Goal: Information Seeking & Learning: Learn about a topic

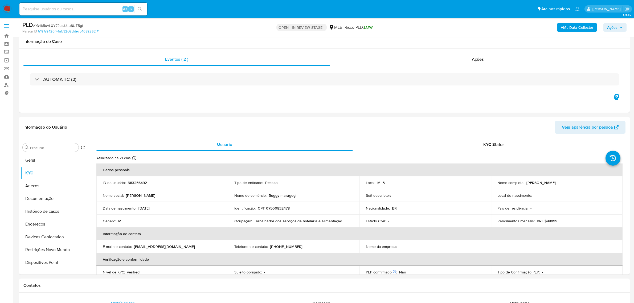
select select "10"
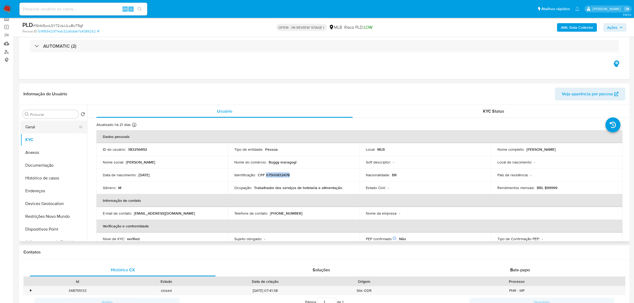
click at [38, 127] on button "Geral" at bounding box center [52, 127] width 62 height 13
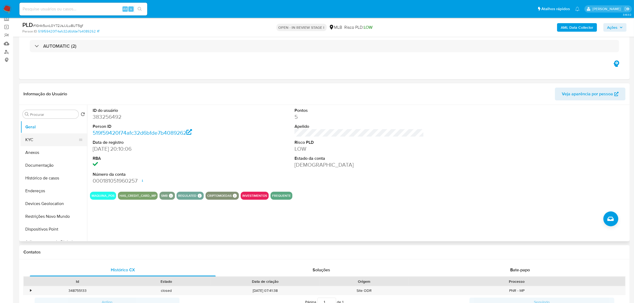
click at [43, 142] on button "KYC" at bounding box center [52, 139] width 62 height 13
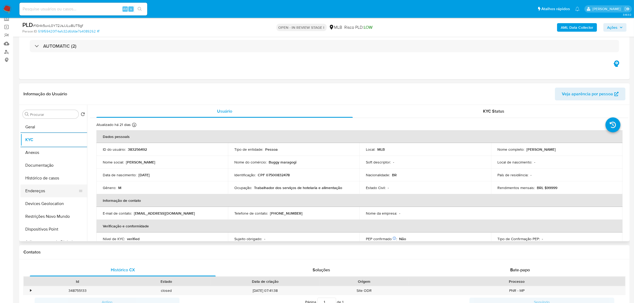
drag, startPoint x: 39, startPoint y: 189, endPoint x: 50, endPoint y: 189, distance: 10.4
click at [39, 190] on button "Endereços" at bounding box center [52, 191] width 62 height 13
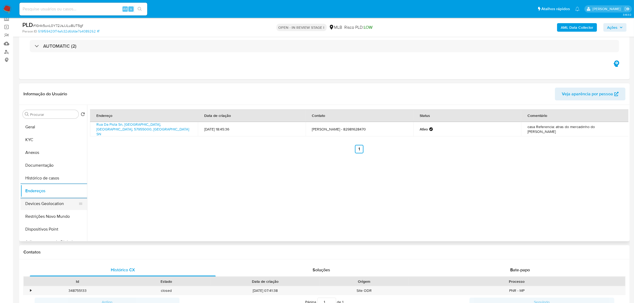
click at [62, 203] on button "Devices Geolocation" at bounding box center [52, 203] width 62 height 13
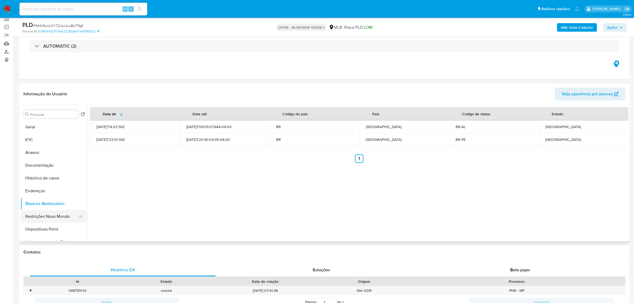
click at [40, 218] on button "Restrições Novo Mundo" at bounding box center [52, 216] width 62 height 13
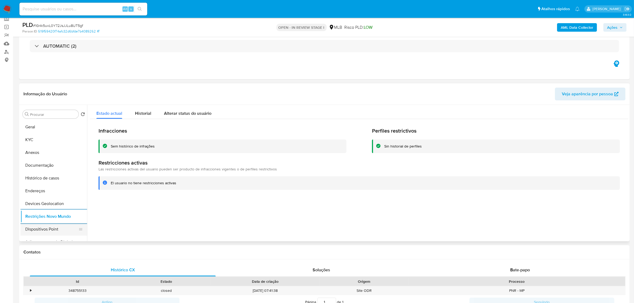
click at [56, 228] on button "Dispositivos Point" at bounding box center [52, 229] width 62 height 13
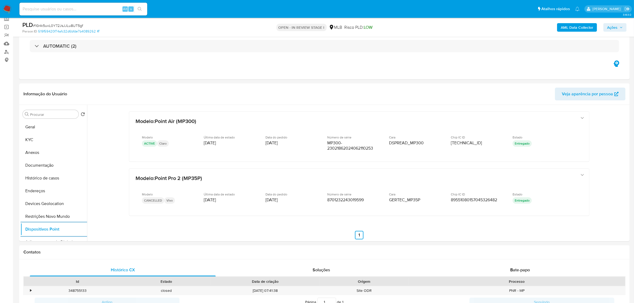
click at [586, 32] on div "AML Data Collector Ações" at bounding box center [527, 27] width 200 height 13
click at [585, 30] on b "AML Data Collector" at bounding box center [577, 27] width 32 height 9
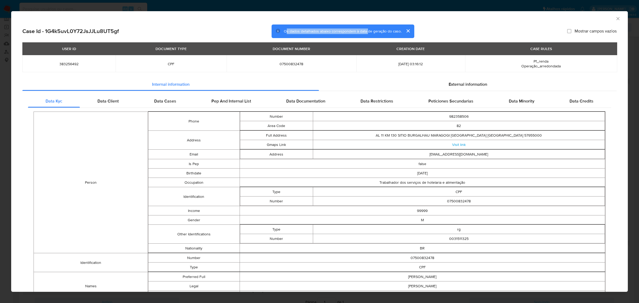
drag, startPoint x: 285, startPoint y: 31, endPoint x: 366, endPoint y: 33, distance: 81.3
click at [366, 32] on span "Os dados detalhados abaixo correspondem à data de geração do caso." at bounding box center [343, 30] width 118 height 5
click at [372, 33] on span "Os dados detalhados abaixo correspondem à data de geração do caso." at bounding box center [343, 30] width 118 height 5
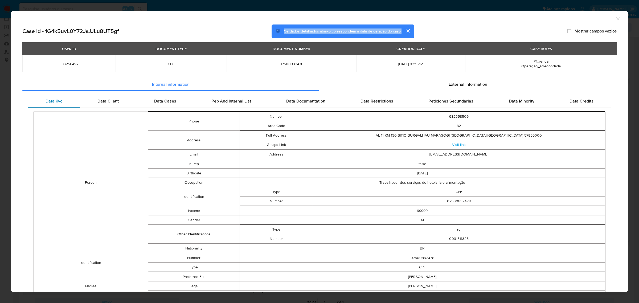
click at [69, 97] on div "Data Kyc" at bounding box center [54, 101] width 52 height 13
click at [474, 87] on span "External information" at bounding box center [468, 84] width 39 height 6
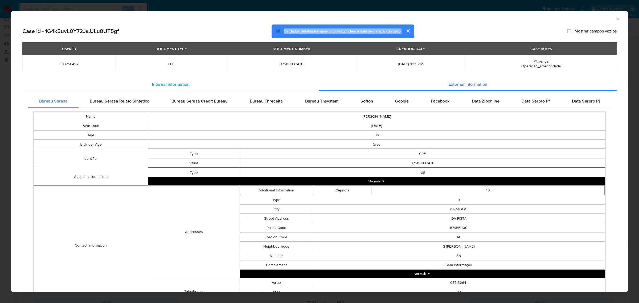
click at [152, 86] on span "Internal information" at bounding box center [171, 84] width 38 height 6
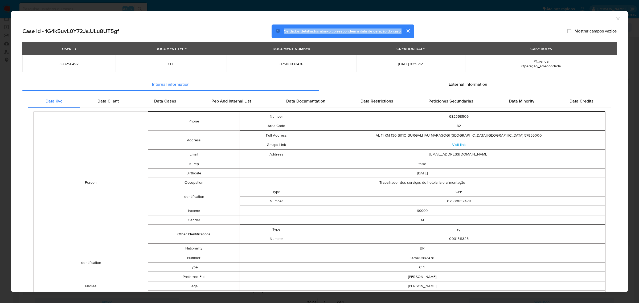
click at [617, 18] on icon "Fechar a janela" at bounding box center [618, 18] width 3 height 3
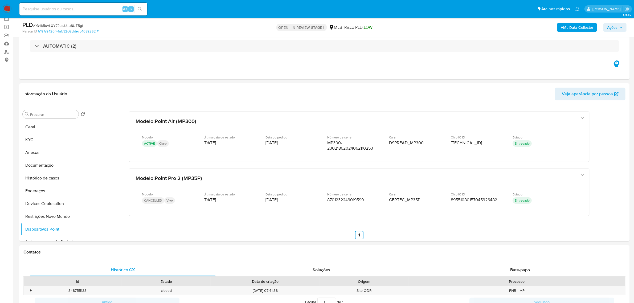
click at [570, 28] on b "AML Data Collector" at bounding box center [577, 27] width 32 height 9
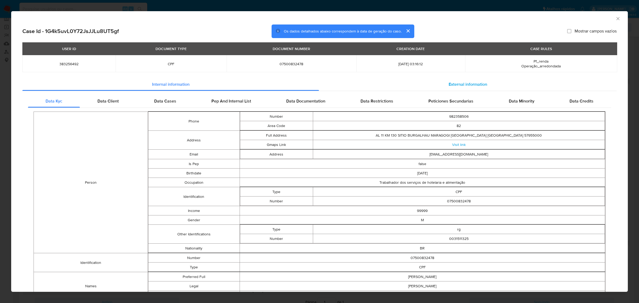
click at [458, 84] on span "External information" at bounding box center [468, 84] width 39 height 6
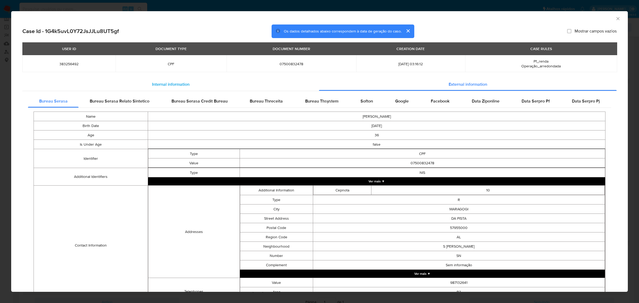
click at [182, 83] on span "Internal information" at bounding box center [171, 84] width 38 height 6
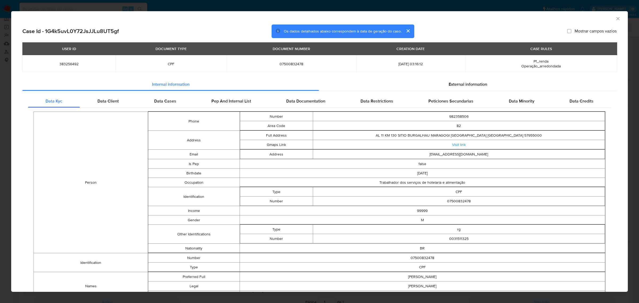
click at [448, 120] on td "982358506" at bounding box center [459, 116] width 292 height 9
click at [271, 5] on div "AML Data Collector Case Id - 1G4k5uvL0Y72JsJJLu8UT5gf Os dados detalhados abaix…" at bounding box center [319, 151] width 639 height 303
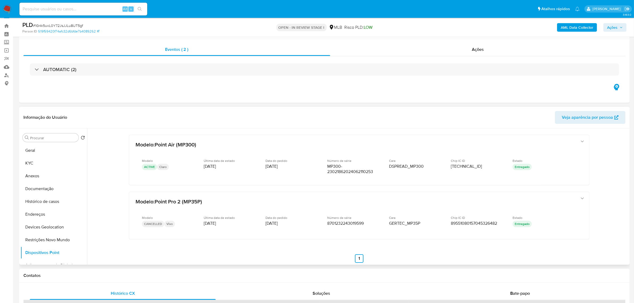
scroll to position [0, 0]
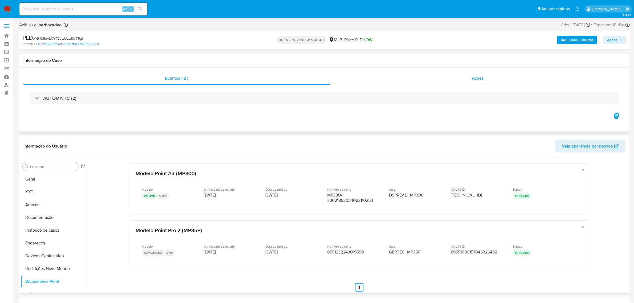
click at [481, 80] on span "Ações" at bounding box center [478, 78] width 12 height 6
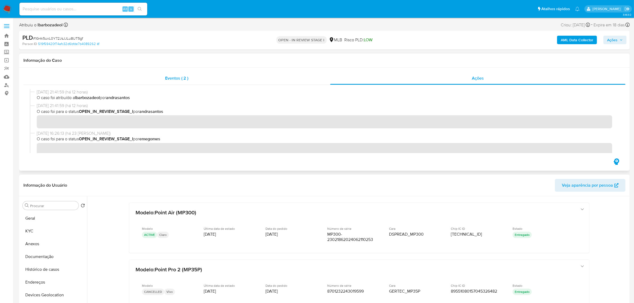
click at [166, 79] on span "Eventos ( 2 )" at bounding box center [176, 78] width 23 height 6
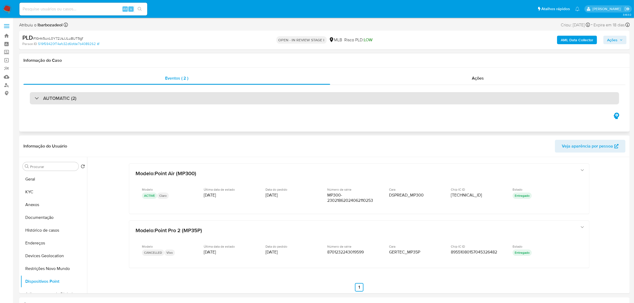
click at [116, 98] on div "AUTOMATIC (2)" at bounding box center [324, 98] width 589 height 12
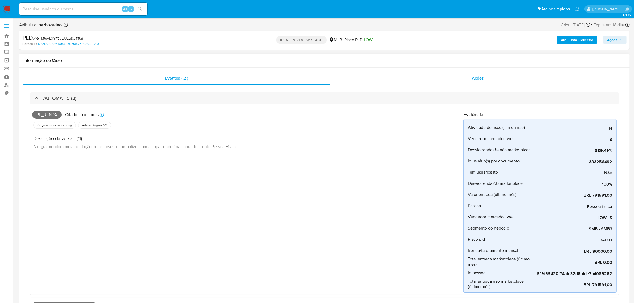
click at [473, 79] on span "Ações" at bounding box center [478, 78] width 12 height 6
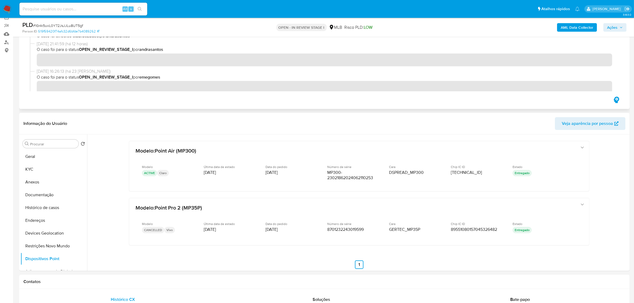
scroll to position [33, 0]
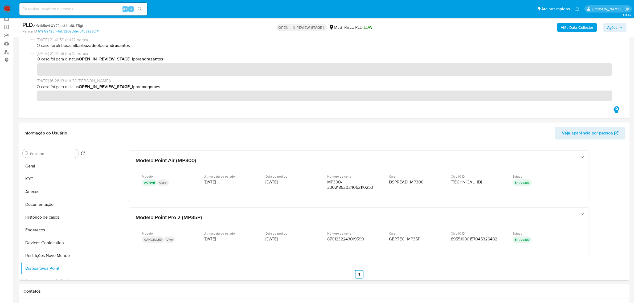
click at [66, 25] on span "# 1G4k5uvL0Y72JsJJLu8UT5gf" at bounding box center [58, 25] width 50 height 5
copy span "1G4k5uvL0Y72JsJJLu8UT5gf"
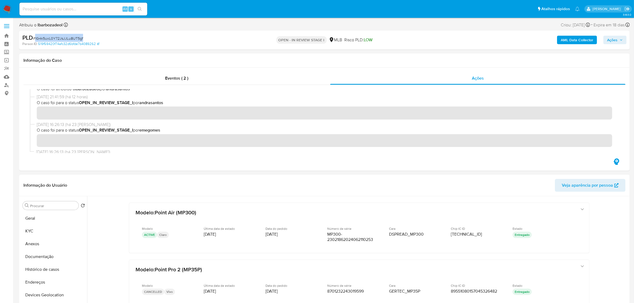
scroll to position [0, 0]
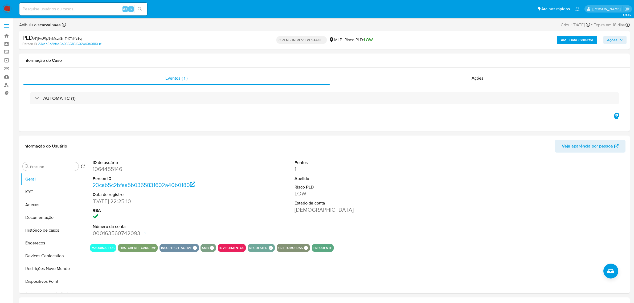
select select "10"
click at [571, 43] on b "AML Data Collector" at bounding box center [577, 40] width 32 height 9
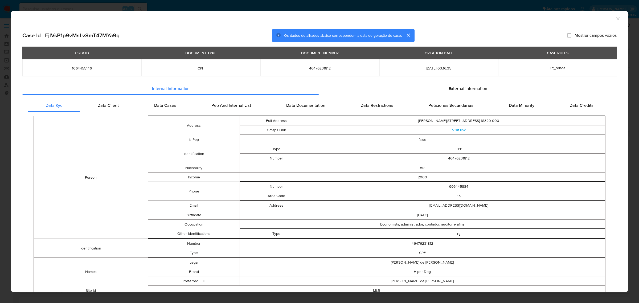
click at [615, 18] on icon "Fechar a janela" at bounding box center [617, 18] width 5 height 5
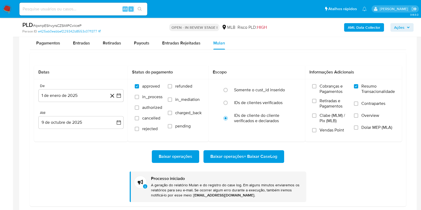
scroll to position [305, 0]
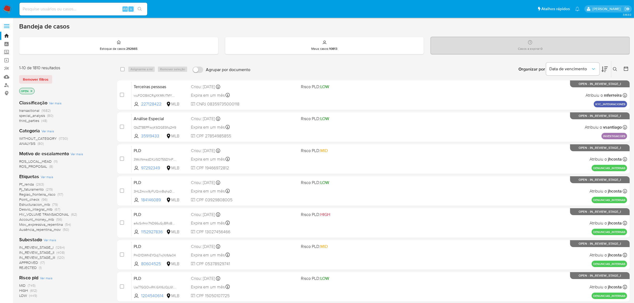
click at [6, 8] on img at bounding box center [7, 9] width 9 height 9
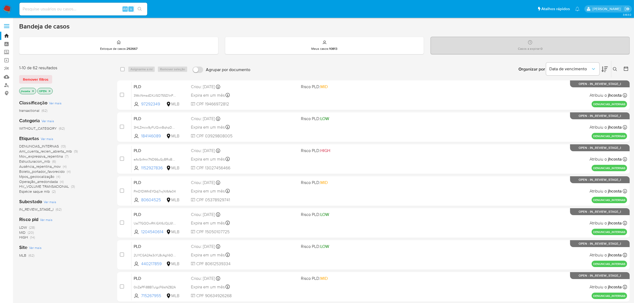
click at [615, 68] on icon at bounding box center [615, 69] width 4 height 4
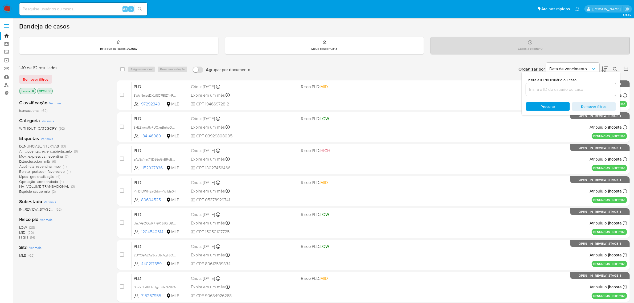
click at [32, 92] on icon "close-filter" at bounding box center [32, 90] width 3 height 3
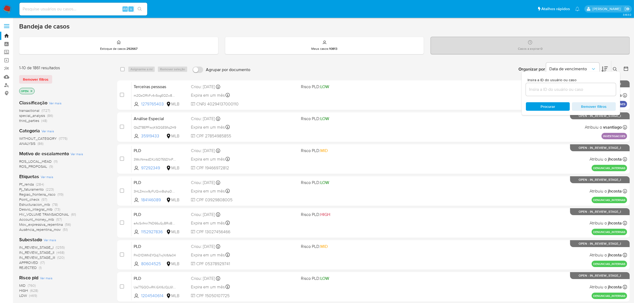
click at [577, 92] on input at bounding box center [571, 89] width 90 height 7
paste input "1G4k5uvL0Y72JsJJLu8UT5gf"
type input "1G4k5uvL0Y72JsJJLu8UT5gf"
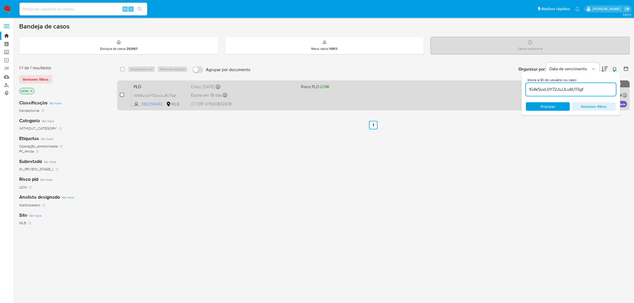
click at [122, 95] on input "checkbox" at bounding box center [122, 95] width 4 height 4
checkbox input "true"
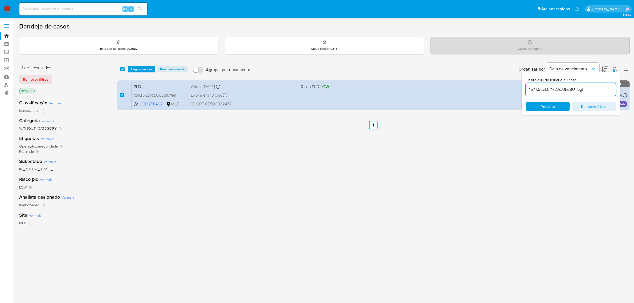
click at [143, 64] on div "select-all-cases-checkbox Asignarme a mí Remover seleção Agrupar por documento …" at bounding box center [373, 69] width 513 height 17
click at [143, 68] on span "Asignarme a mí" at bounding box center [141, 69] width 22 height 5
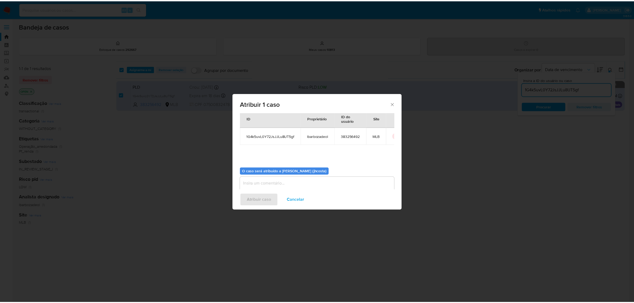
scroll to position [27, 0]
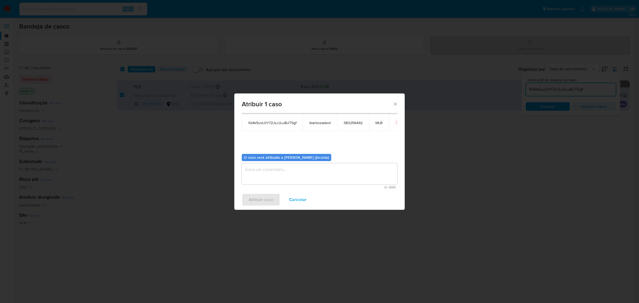
click at [265, 173] on textarea "assign-modal" at bounding box center [320, 173] width 156 height 21
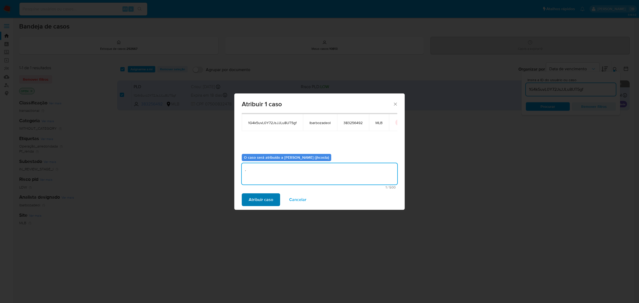
type textarea "."
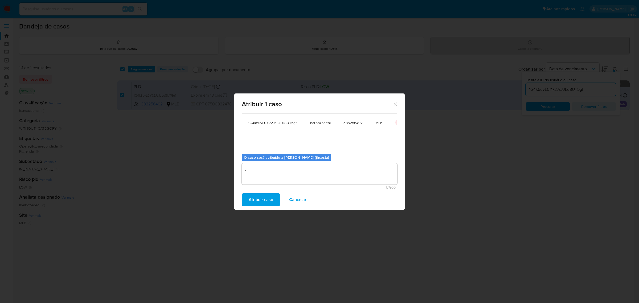
click at [260, 198] on span "Atribuir caso" at bounding box center [261, 200] width 25 height 12
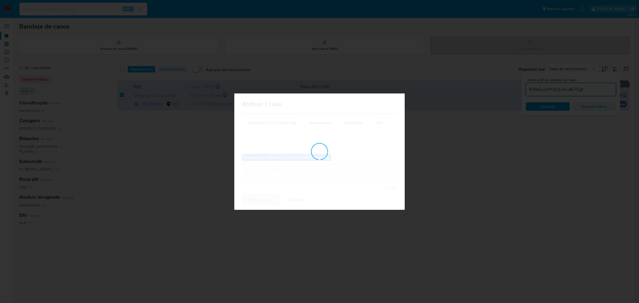
checkbox input "false"
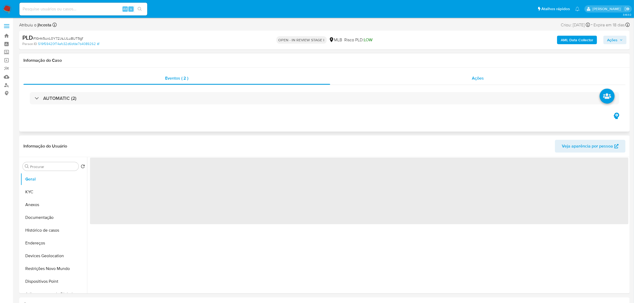
select select "10"
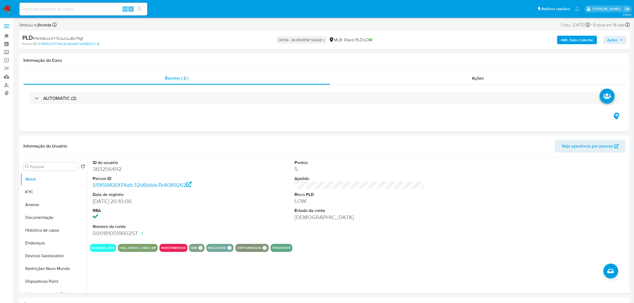
click at [571, 39] on b "AML Data Collector" at bounding box center [577, 40] width 32 height 9
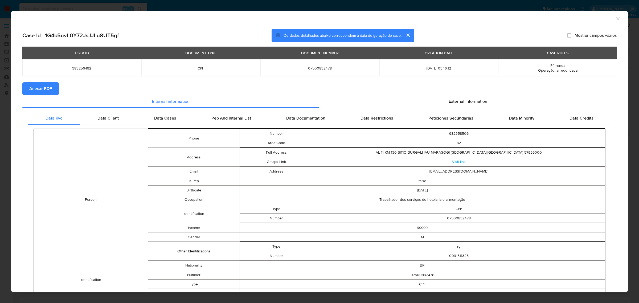
click at [45, 88] on span "Anexar PDF" at bounding box center [40, 89] width 23 height 12
click at [615, 19] on icon "Fechar a janela" at bounding box center [617, 18] width 5 height 5
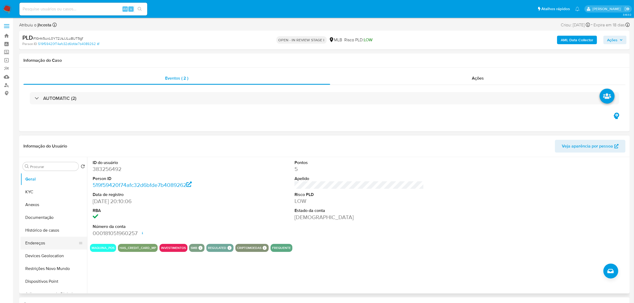
click at [46, 244] on button "Endereços" at bounding box center [52, 243] width 62 height 13
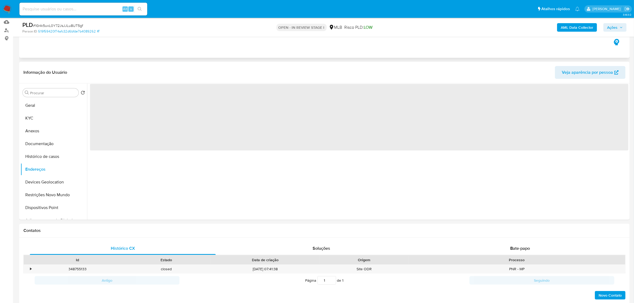
scroll to position [67, 0]
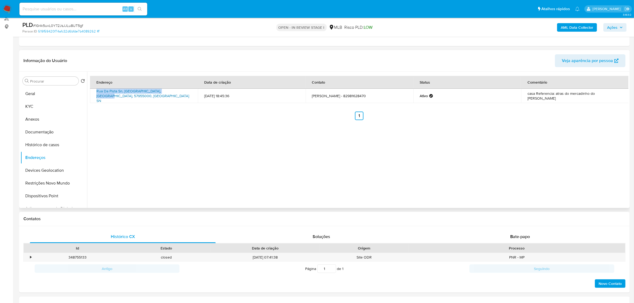
drag, startPoint x: 93, startPoint y: 93, endPoint x: 174, endPoint y: 97, distance: 81.1
click at [174, 97] on td "Rua Da Pista Sn, [GEOGRAPHIC_DATA], [GEOGRAPHIC_DATA], 57955000, [GEOGRAPHIC_DA…" at bounding box center [144, 96] width 108 height 14
click at [169, 96] on link "Rua Da Pista Sn, [GEOGRAPHIC_DATA], [GEOGRAPHIC_DATA], 57955000, [GEOGRAPHIC_DA…" at bounding box center [142, 95] width 93 height 15
click at [27, 109] on button "KYC" at bounding box center [52, 106] width 62 height 13
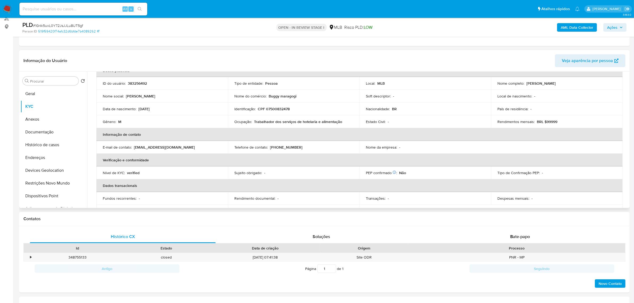
scroll to position [0, 0]
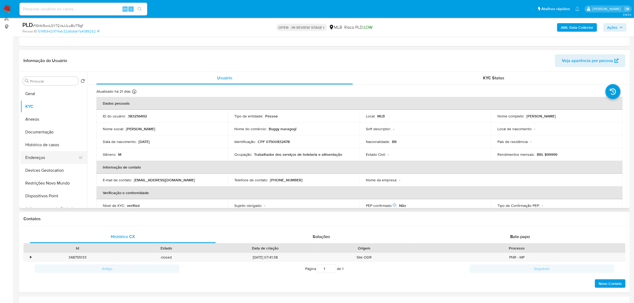
click at [49, 160] on button "Endereços" at bounding box center [52, 157] width 62 height 13
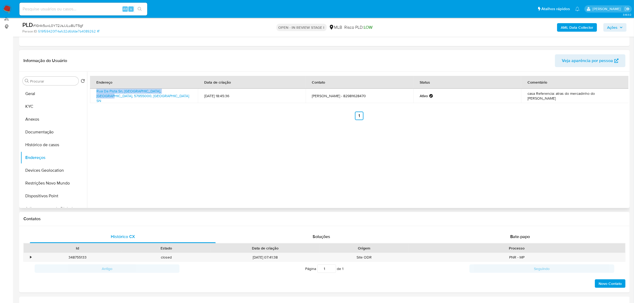
drag, startPoint x: 93, startPoint y: 93, endPoint x: 173, endPoint y: 99, distance: 80.1
click at [173, 99] on td "Rua Da Pista Sn, [GEOGRAPHIC_DATA], [GEOGRAPHIC_DATA], 57955000, [GEOGRAPHIC_DA…" at bounding box center [144, 96] width 108 height 14
copy link "Rua Da [PERSON_NAME], [GEOGRAPHIC_DATA], [GEOGRAPHIC_DATA], 57955000"
click at [168, 93] on link "Rua Da Pista Sn, [GEOGRAPHIC_DATA], [GEOGRAPHIC_DATA], 57955000, [GEOGRAPHIC_DA…" at bounding box center [142, 95] width 93 height 15
click at [31, 109] on button "KYC" at bounding box center [52, 106] width 62 height 13
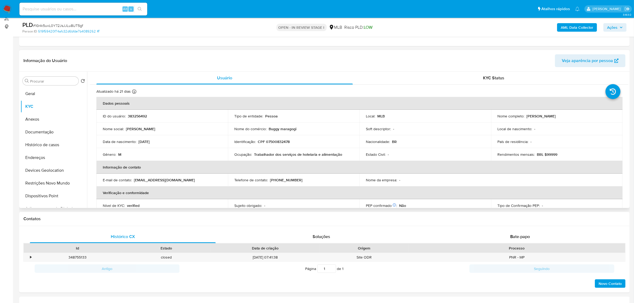
click at [272, 143] on p "CPF 07500832478" at bounding box center [274, 141] width 32 height 5
copy p "07500832478"
click at [280, 144] on td "Identificação : CPF 07500832478" at bounding box center [294, 141] width 132 height 13
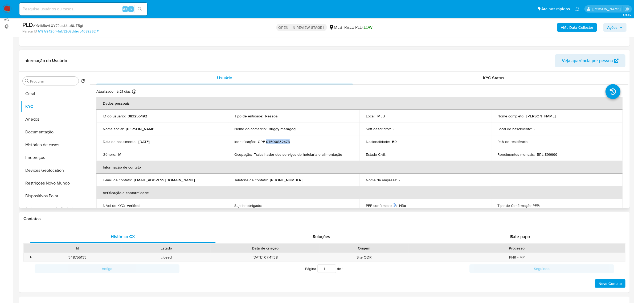
click at [280, 144] on td "Identificação : CPF 07500832478" at bounding box center [294, 141] width 132 height 13
drag, startPoint x: 525, startPoint y: 115, endPoint x: 589, endPoint y: 115, distance: 63.6
click at [589, 115] on div "Nome completo : [PERSON_NAME]" at bounding box center [556, 116] width 119 height 5
click at [42, 135] on button "Documentação" at bounding box center [52, 132] width 62 height 13
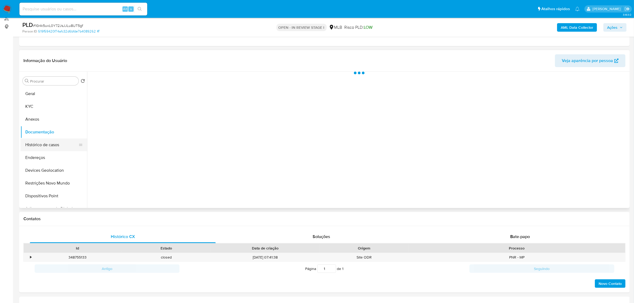
click at [43, 146] on button "Histórico de casos" at bounding box center [52, 144] width 62 height 13
click at [40, 133] on button "Documentação" at bounding box center [52, 132] width 62 height 13
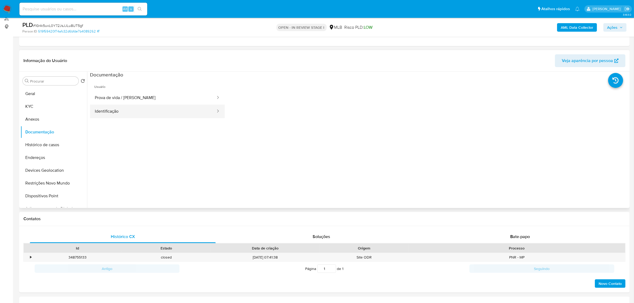
click at [129, 118] on button "Identificação" at bounding box center [153, 112] width 126 height 14
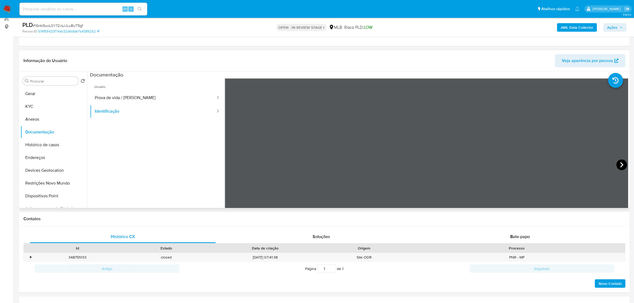
click at [621, 166] on icon at bounding box center [622, 165] width 11 height 11
click at [39, 106] on button "KYC" at bounding box center [52, 106] width 62 height 13
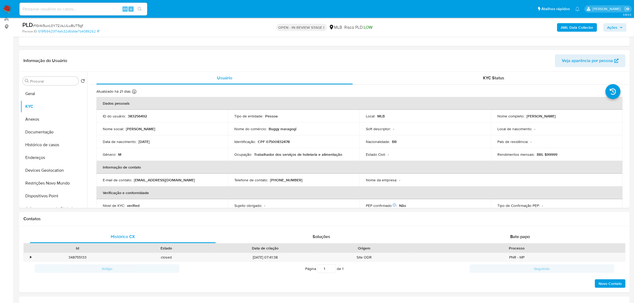
click at [283, 145] on td "Identificação : CPF 07500832478" at bounding box center [294, 141] width 132 height 13
click at [281, 141] on p "CPF 07500832478" at bounding box center [274, 141] width 32 height 5
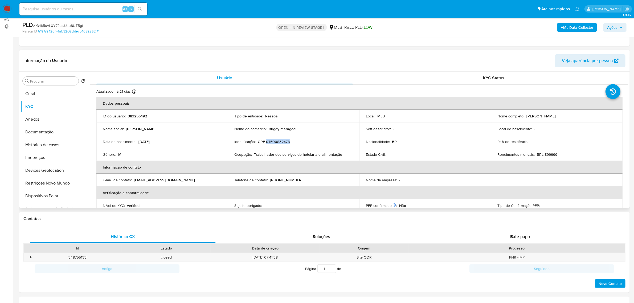
drag, startPoint x: 525, startPoint y: 116, endPoint x: 584, endPoint y: 116, distance: 59.4
click at [584, 116] on div "Nome completo : [PERSON_NAME]" at bounding box center [556, 116] width 119 height 5
copy p "[PERSON_NAME]"
click at [37, 137] on button "Documentação" at bounding box center [52, 132] width 62 height 13
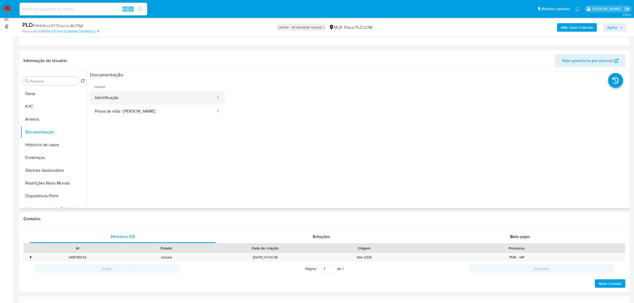
click at [148, 91] on li "Usuário Identificação Prova de vida / [PERSON_NAME]" at bounding box center [157, 98] width 135 height 40
click at [154, 96] on button "Identificação" at bounding box center [153, 98] width 126 height 14
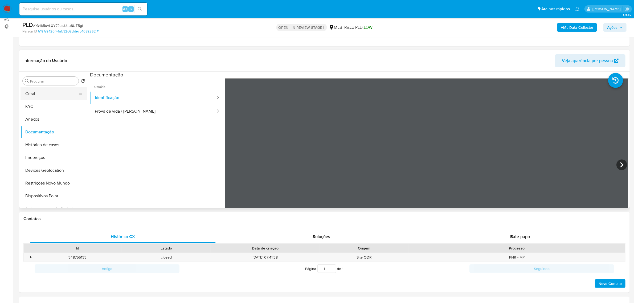
click at [44, 94] on button "Geral" at bounding box center [52, 93] width 62 height 13
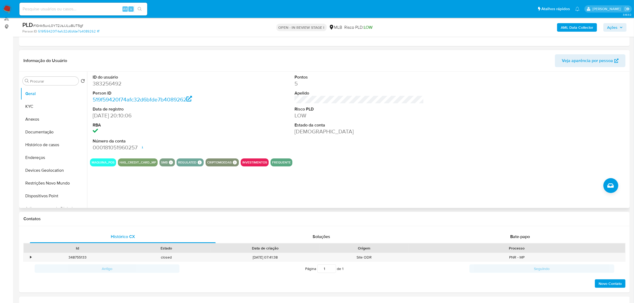
click at [141, 192] on div "ID do usuário 383256492 Person ID 519f59420f74afc32d6bfde7b4089262 Data de regi…" at bounding box center [357, 140] width 541 height 136
click at [309, 170] on div "ID do usuário 383256492 Person ID 519f59420f74afc32d6bfde7b4089262 Data de regi…" at bounding box center [357, 140] width 541 height 136
click at [312, 158] on div "MAQUINA_POS HAS_CREDIT_CARD_MP SMB SMB SMB Advisor Email - Advisor Name - REGUL…" at bounding box center [359, 162] width 538 height 8
click at [307, 144] on div "Pontos 5 Apelido Risco PLD LOW Estado da conta Ativa" at bounding box center [359, 113] width 135 height 83
click at [40, 107] on button "KYC" at bounding box center [52, 106] width 62 height 13
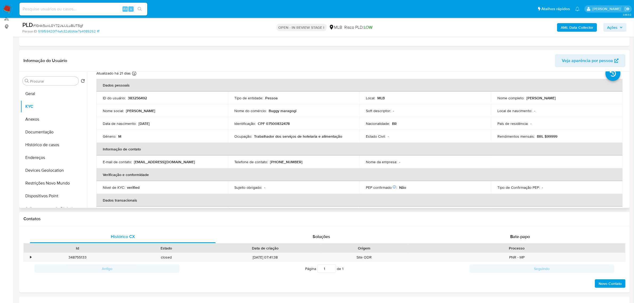
scroll to position [33, 0]
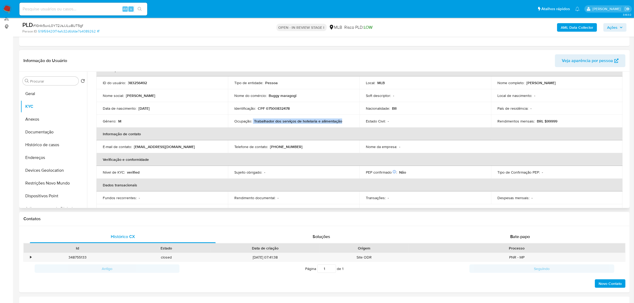
drag, startPoint x: 252, startPoint y: 121, endPoint x: 343, endPoint y: 122, distance: 90.5
click at [343, 122] on div "Ocupação : Trabalhador dos serviços de hotelaria e alimentação" at bounding box center [293, 121] width 119 height 5
copy div "Trabalhador dos serviços de hotelaria e alimentação"
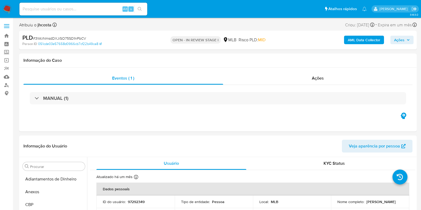
select select "10"
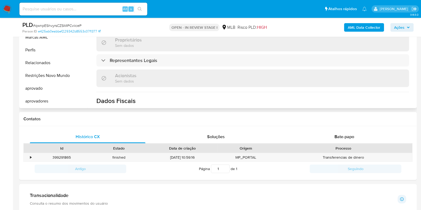
scroll to position [238, 0]
